Goal: Check status: Check status

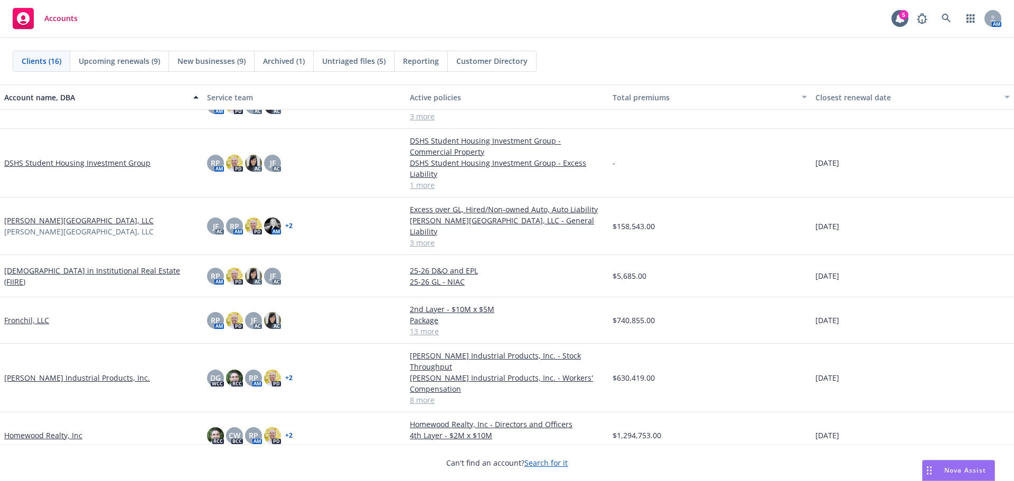
scroll to position [264, 0]
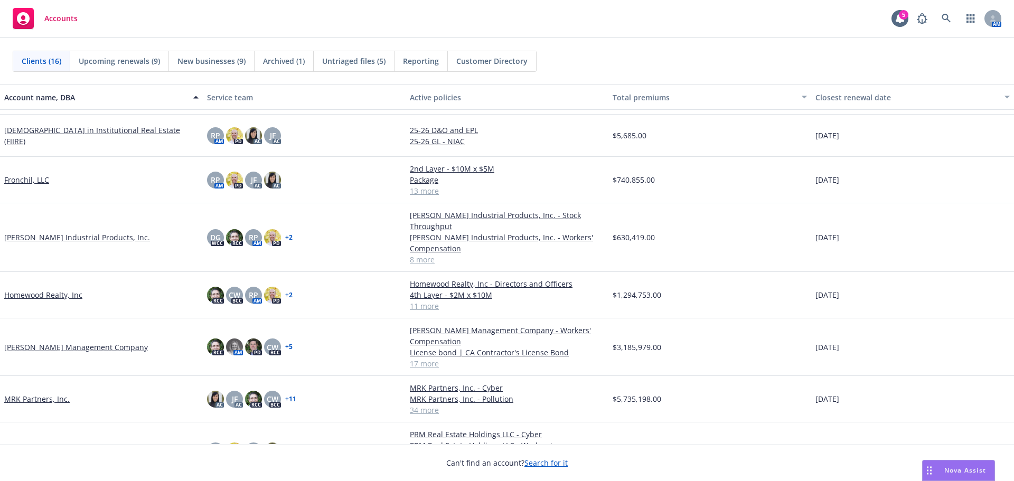
click at [41, 342] on link "[PERSON_NAME] Management Company" at bounding box center [76, 347] width 144 height 11
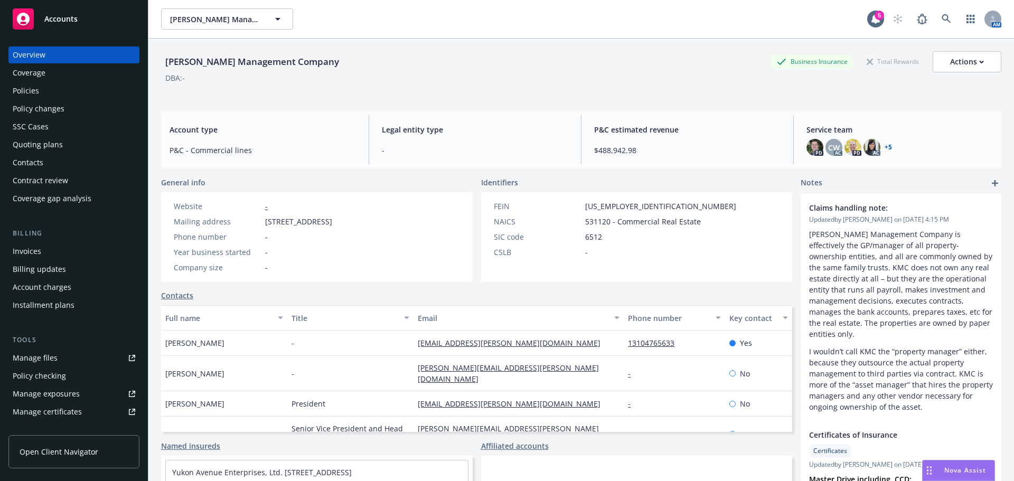
click at [59, 88] on div "Policies" at bounding box center [74, 90] width 123 height 17
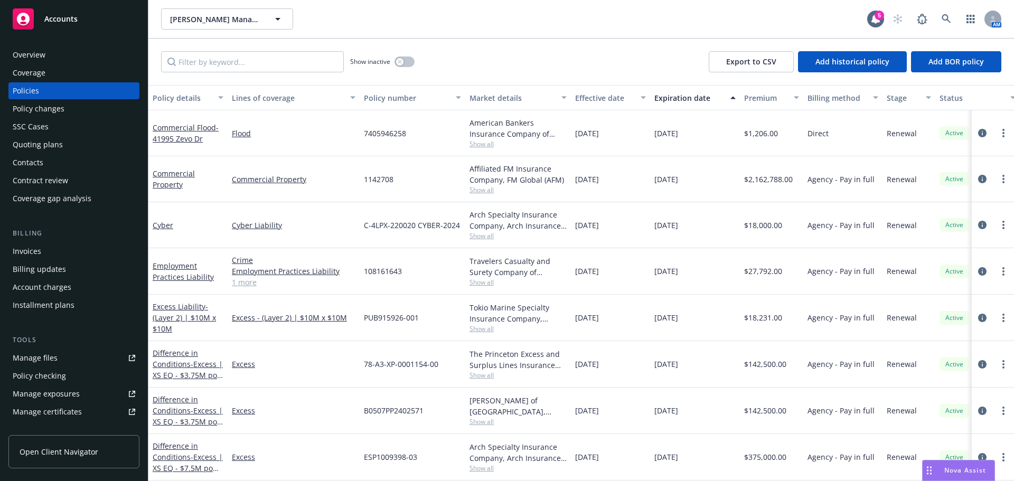
click at [36, 251] on div "Invoices" at bounding box center [27, 251] width 29 height 17
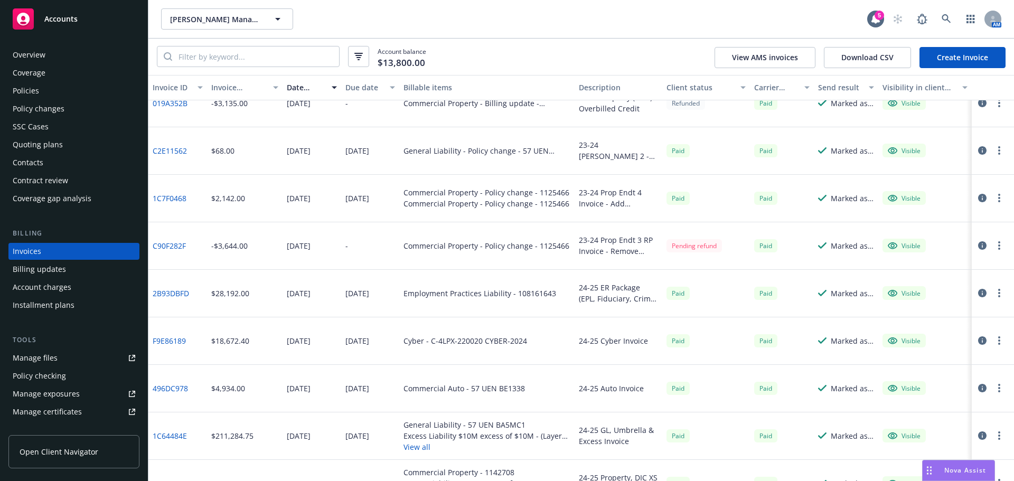
scroll to position [470, 0]
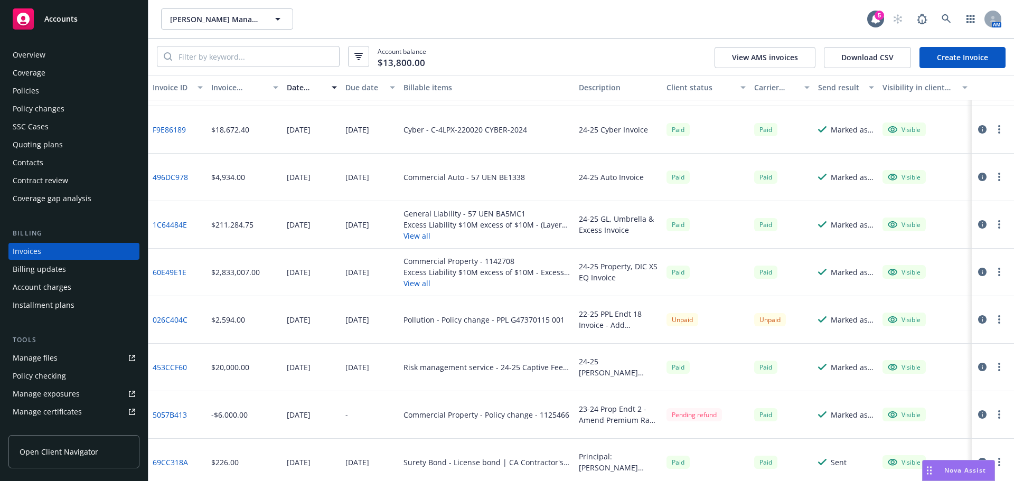
drag, startPoint x: 325, startPoint y: 292, endPoint x: 331, endPoint y: 293, distance: 5.4
click at [330, 292] on div "[DATE]" at bounding box center [312, 273] width 59 height 48
